Goal: Use online tool/utility: Utilize a website feature to perform a specific function

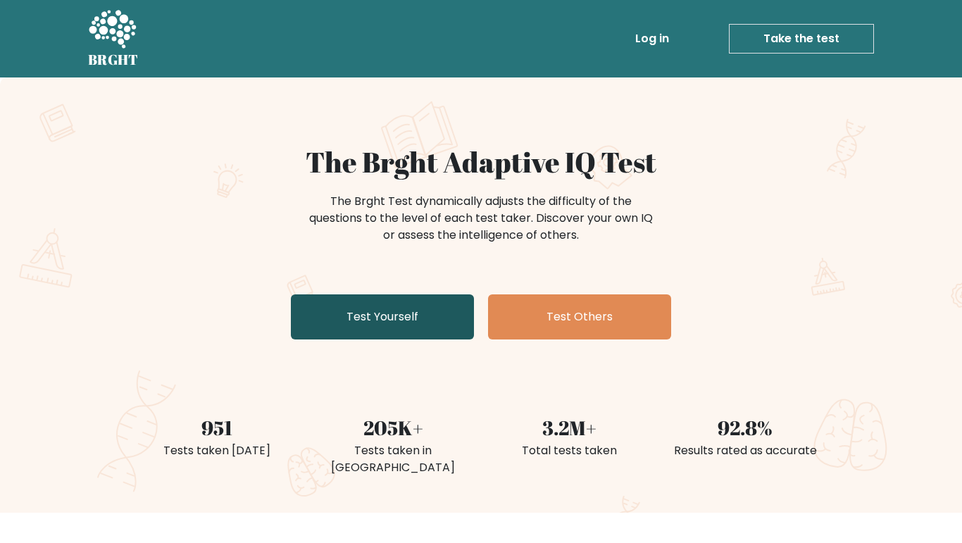
click at [342, 323] on link "Test Yourself" at bounding box center [382, 316] width 183 height 45
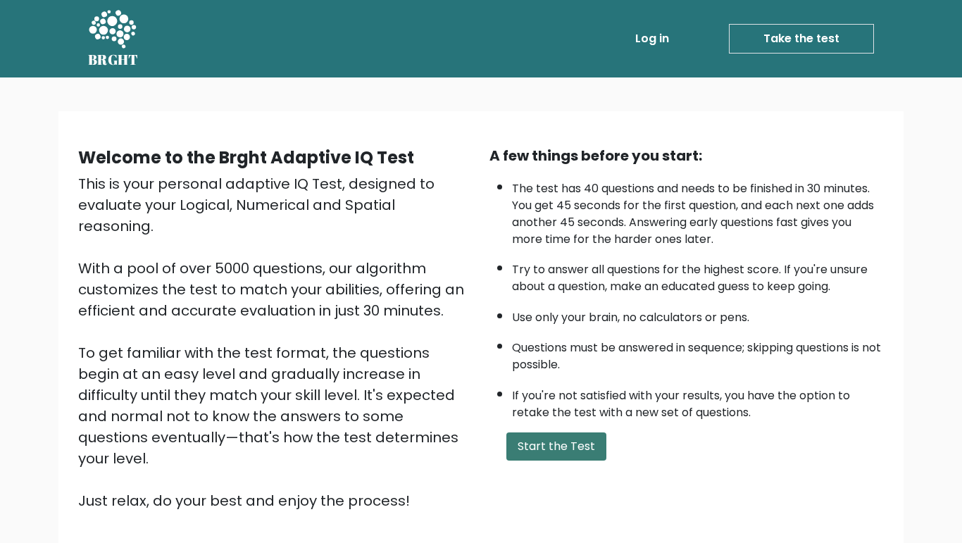
click at [580, 456] on button "Start the Test" at bounding box center [556, 446] width 100 height 28
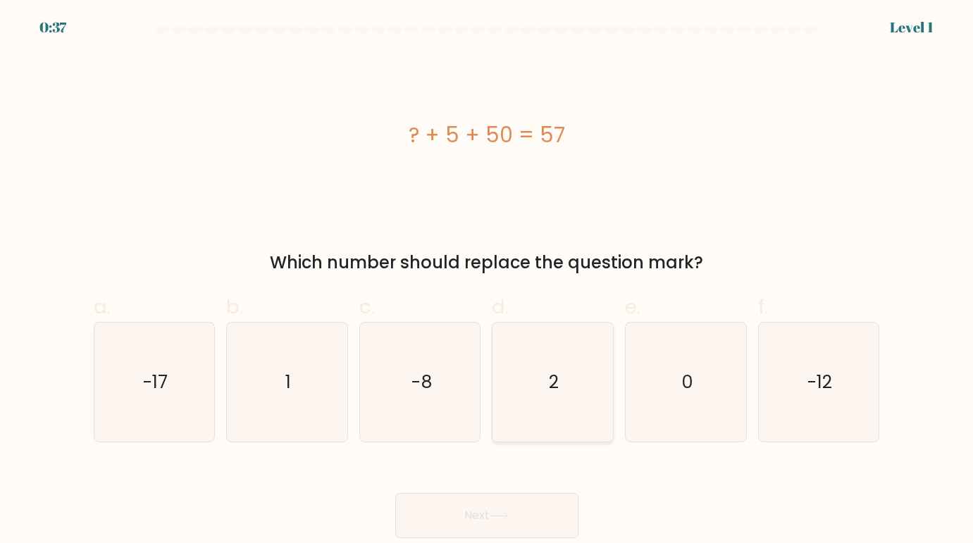
click at [574, 355] on icon "2" at bounding box center [552, 382] width 119 height 119
click at [487, 281] on input "d. 2" at bounding box center [487, 276] width 1 height 9
radio input "true"
click at [520, 512] on button "Next" at bounding box center [486, 515] width 183 height 45
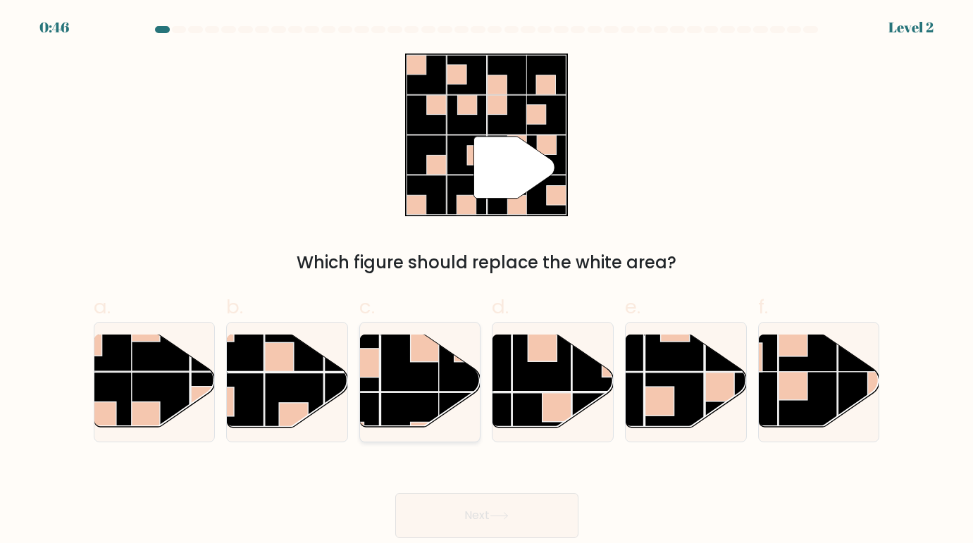
click at [455, 366] on rect at bounding box center [468, 362] width 58 height 58
click at [487, 281] on input "c." at bounding box center [487, 276] width 1 height 9
radio input "true"
click at [520, 528] on button "Next" at bounding box center [486, 515] width 183 height 45
